Goal: Task Accomplishment & Management: Manage account settings

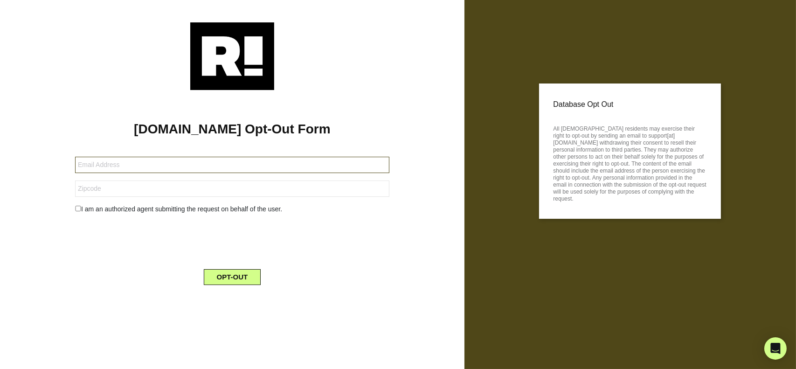
click at [262, 166] on input "text" at bounding box center [232, 165] width 314 height 16
type input "spacejaxx@hotmail.com"
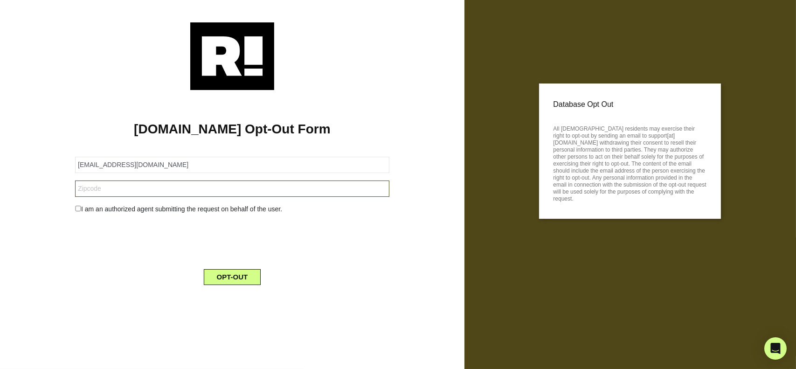
type input "30033"
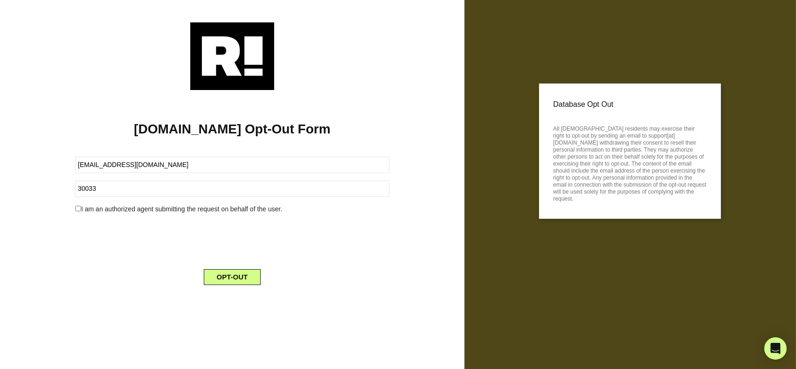
click at [76, 208] on input "checkbox" at bounding box center [78, 209] width 6 height 6
click at [79, 207] on input "checkbox" at bounding box center [78, 209] width 6 height 6
checkbox input "false"
click at [234, 277] on button "OPT-OUT" at bounding box center [232, 277] width 57 height 16
